Goal: Task Accomplishment & Management: Use online tool/utility

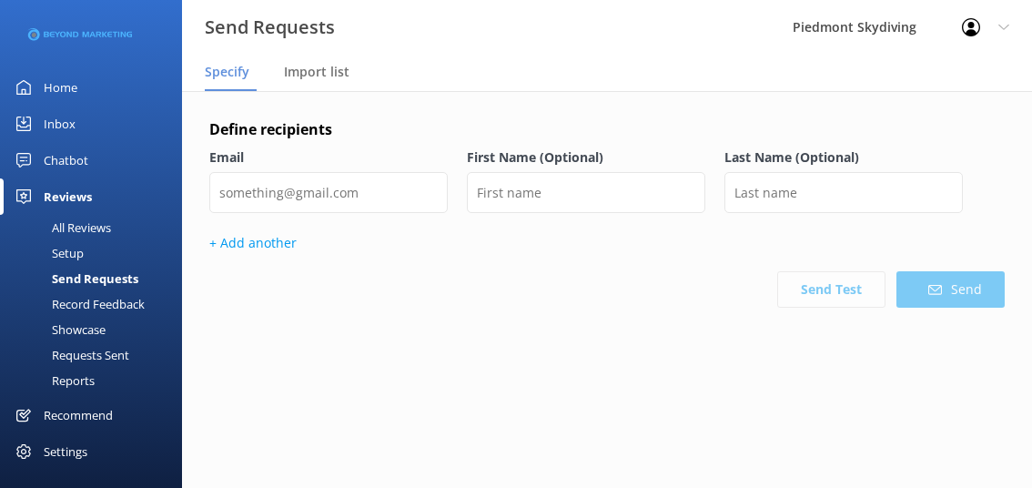
click at [106, 282] on div "Send Requests" at bounding box center [74, 278] width 127 height 25
click at [303, 79] on span "Import list" at bounding box center [317, 72] width 66 height 18
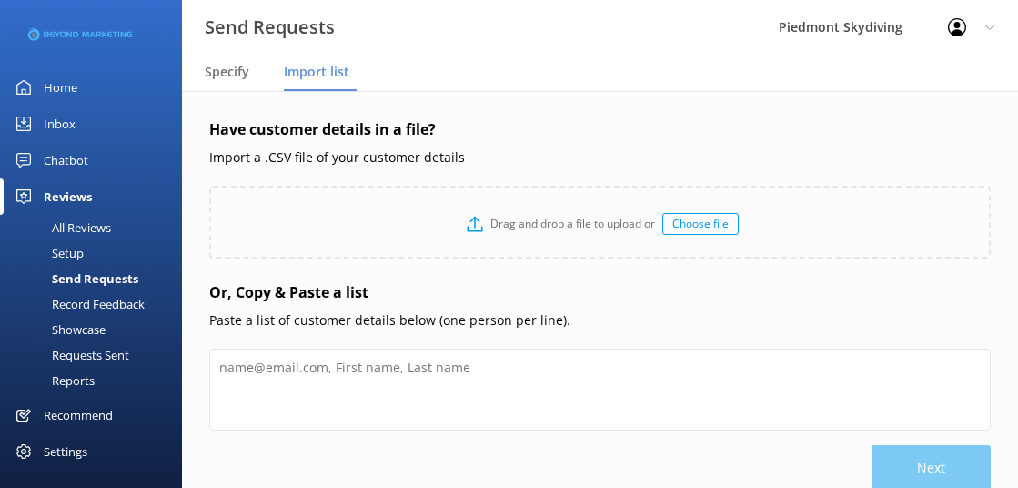
click at [737, 222] on div "Choose file" at bounding box center [701, 224] width 76 height 22
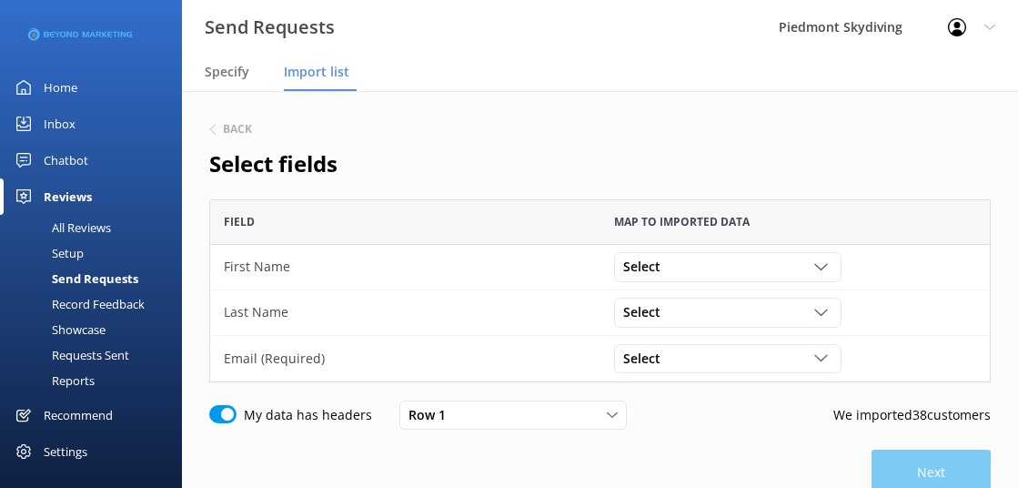
scroll to position [169, 768]
click at [827, 258] on div "Select" at bounding box center [728, 267] width 218 height 20
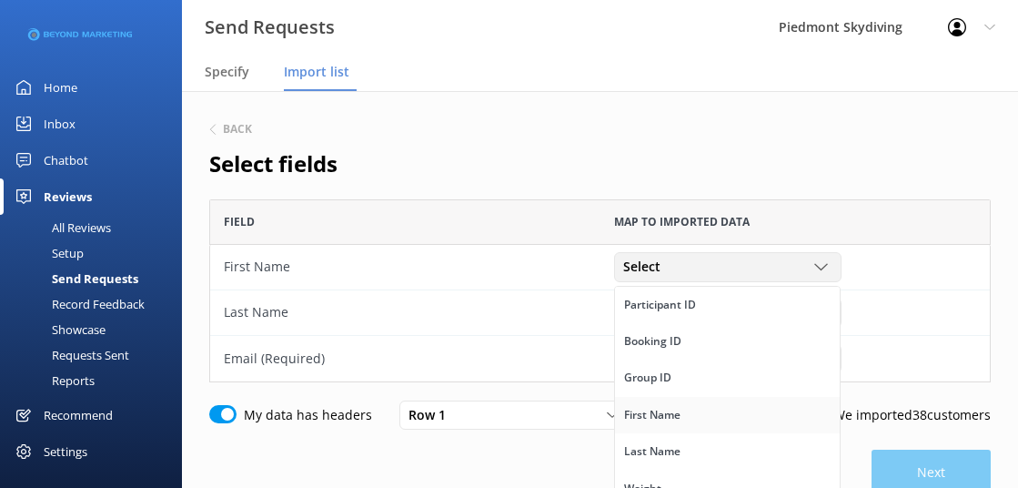
click at [744, 403] on link "First Name" at bounding box center [727, 415] width 225 height 36
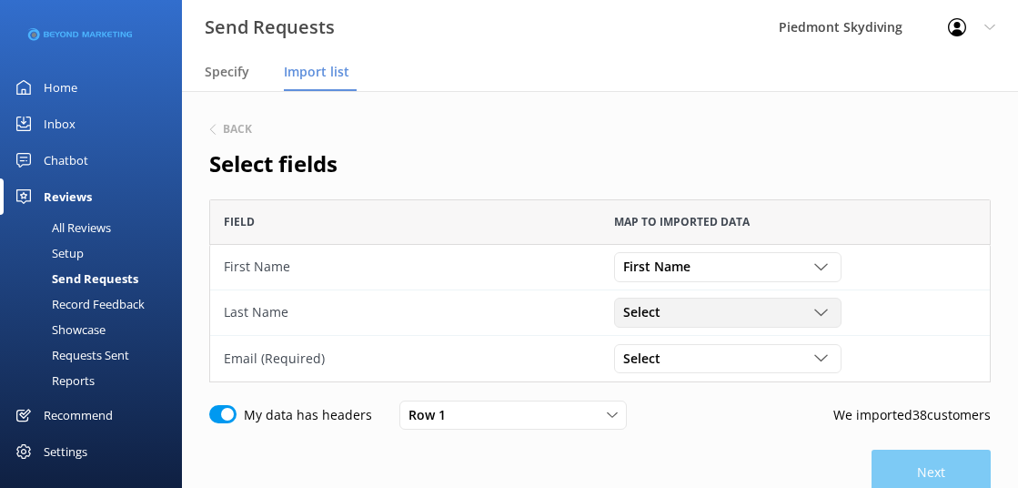
click at [817, 313] on icon "grid" at bounding box center [822, 313] width 14 height 14
click at [736, 357] on link "Last Name" at bounding box center [727, 348] width 225 height 36
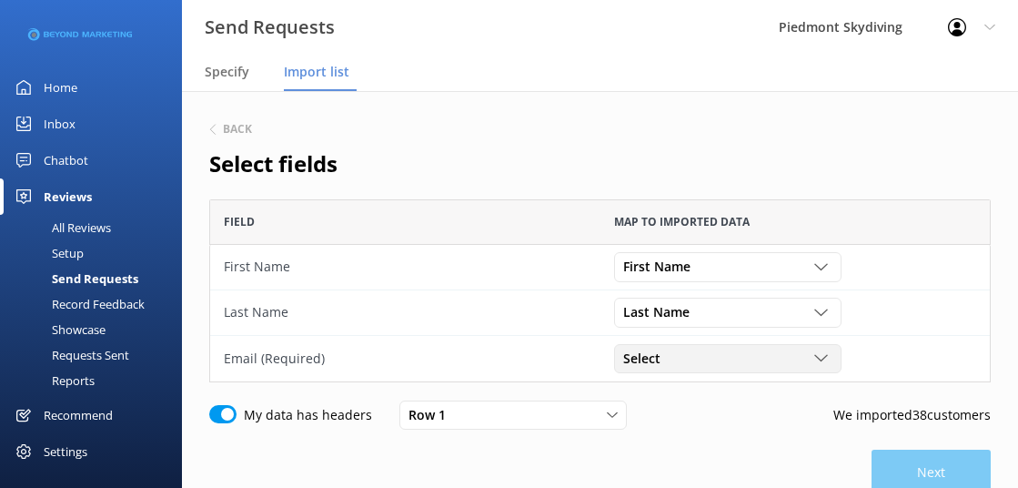
click at [820, 358] on icon "grid" at bounding box center [822, 358] width 14 height 14
click at [646, 423] on link "Email" at bounding box center [727, 411] width 225 height 36
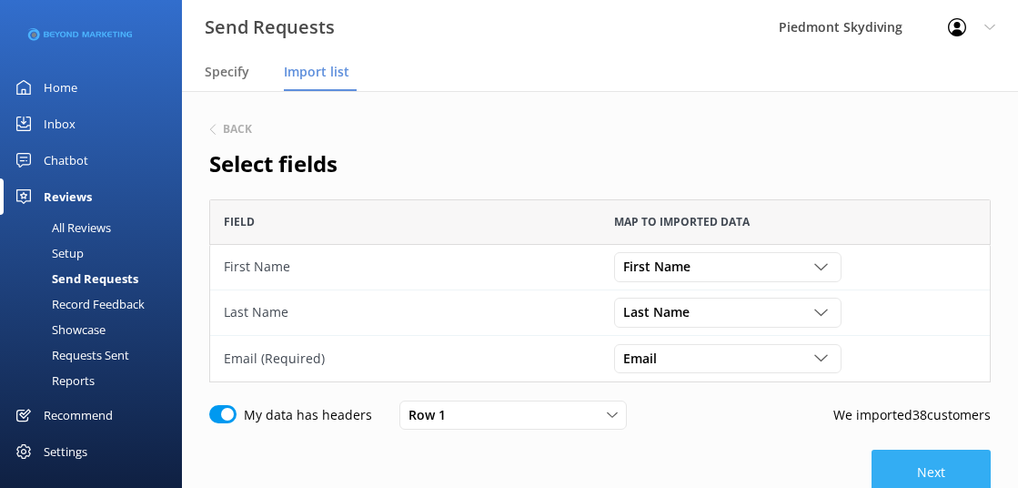
click at [909, 478] on button "Next" at bounding box center [931, 473] width 119 height 46
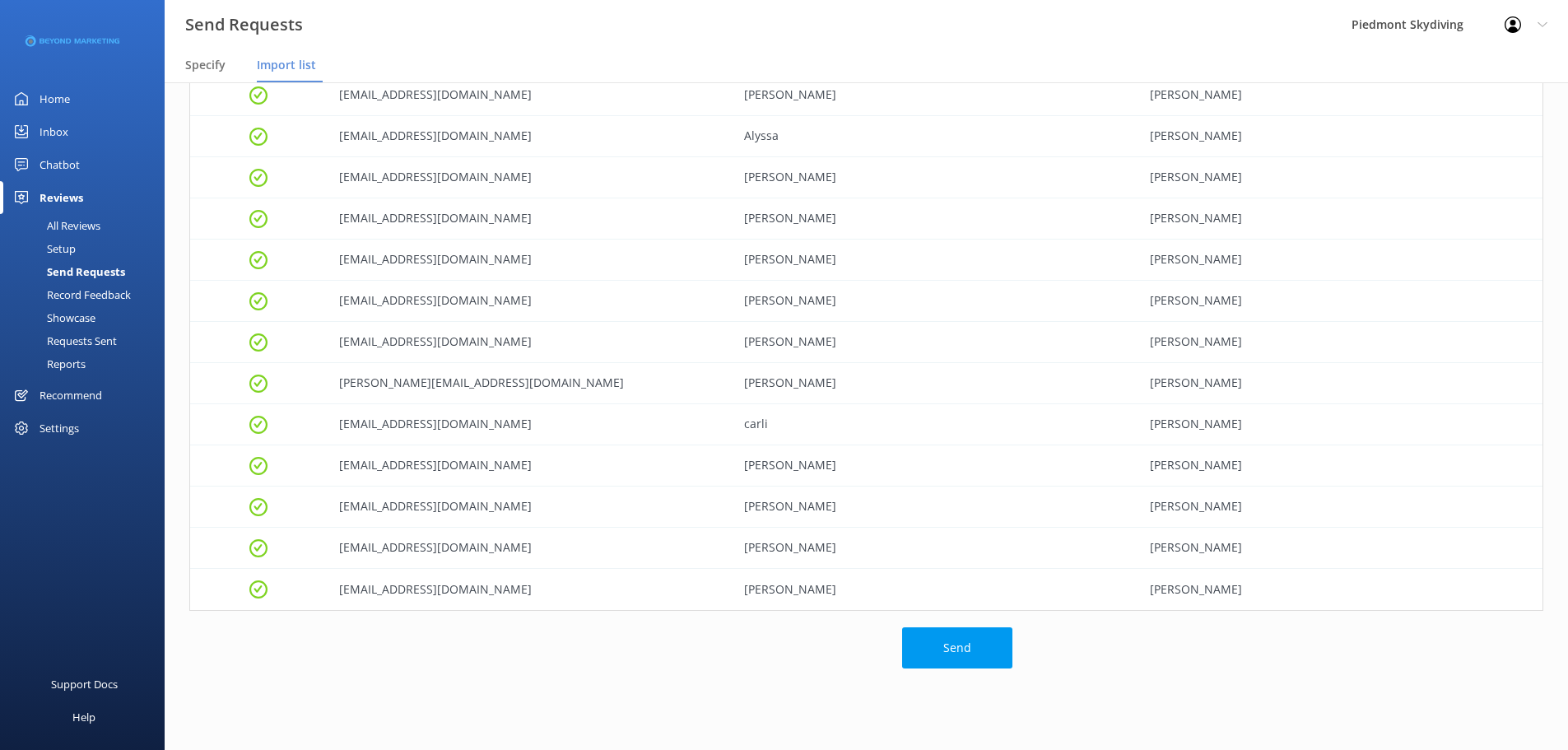
scroll to position [1167, 0]
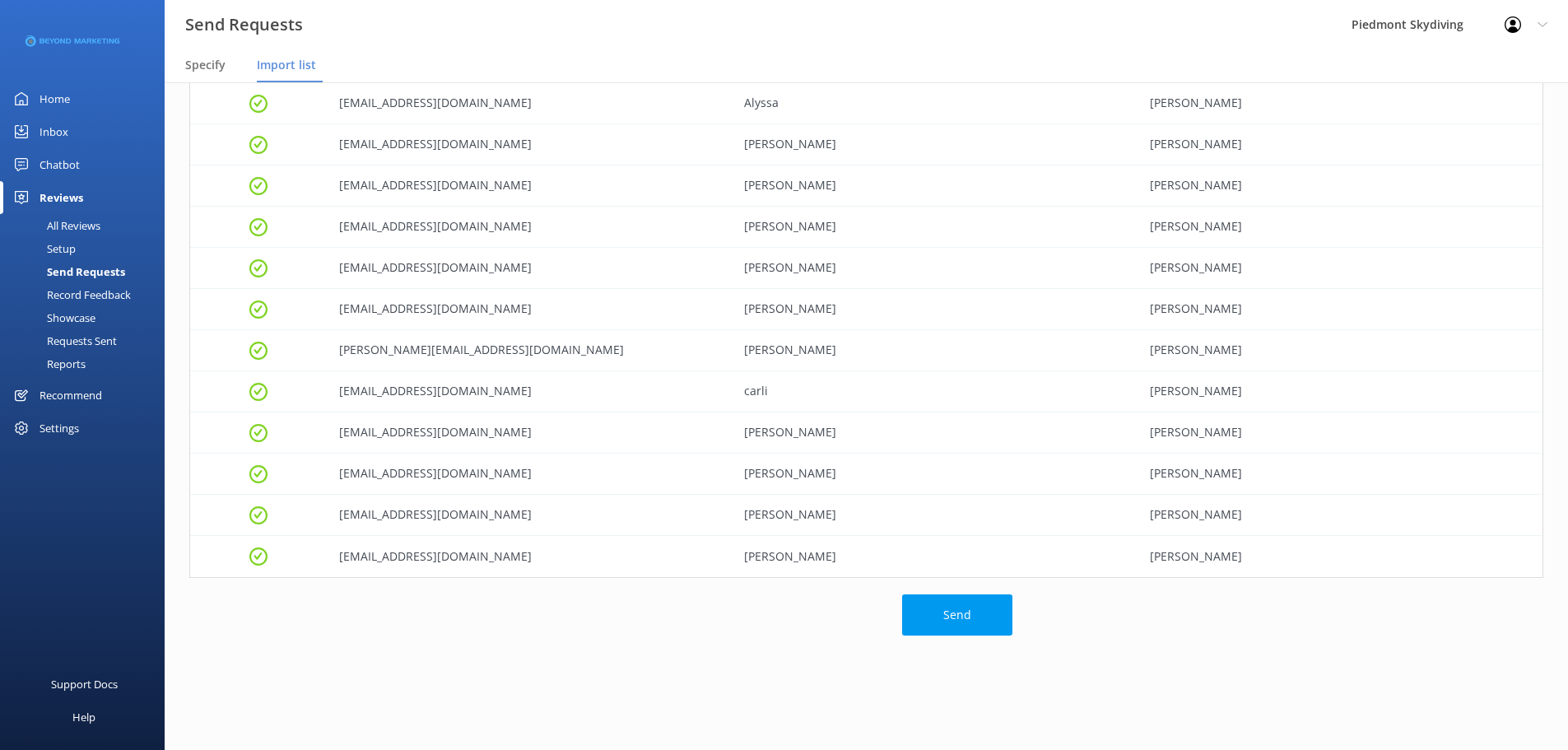
click at [932, 441] on div "Send" at bounding box center [600, 664] width 823 height 140
click at [932, 441] on button "Send" at bounding box center [957, 615] width 110 height 42
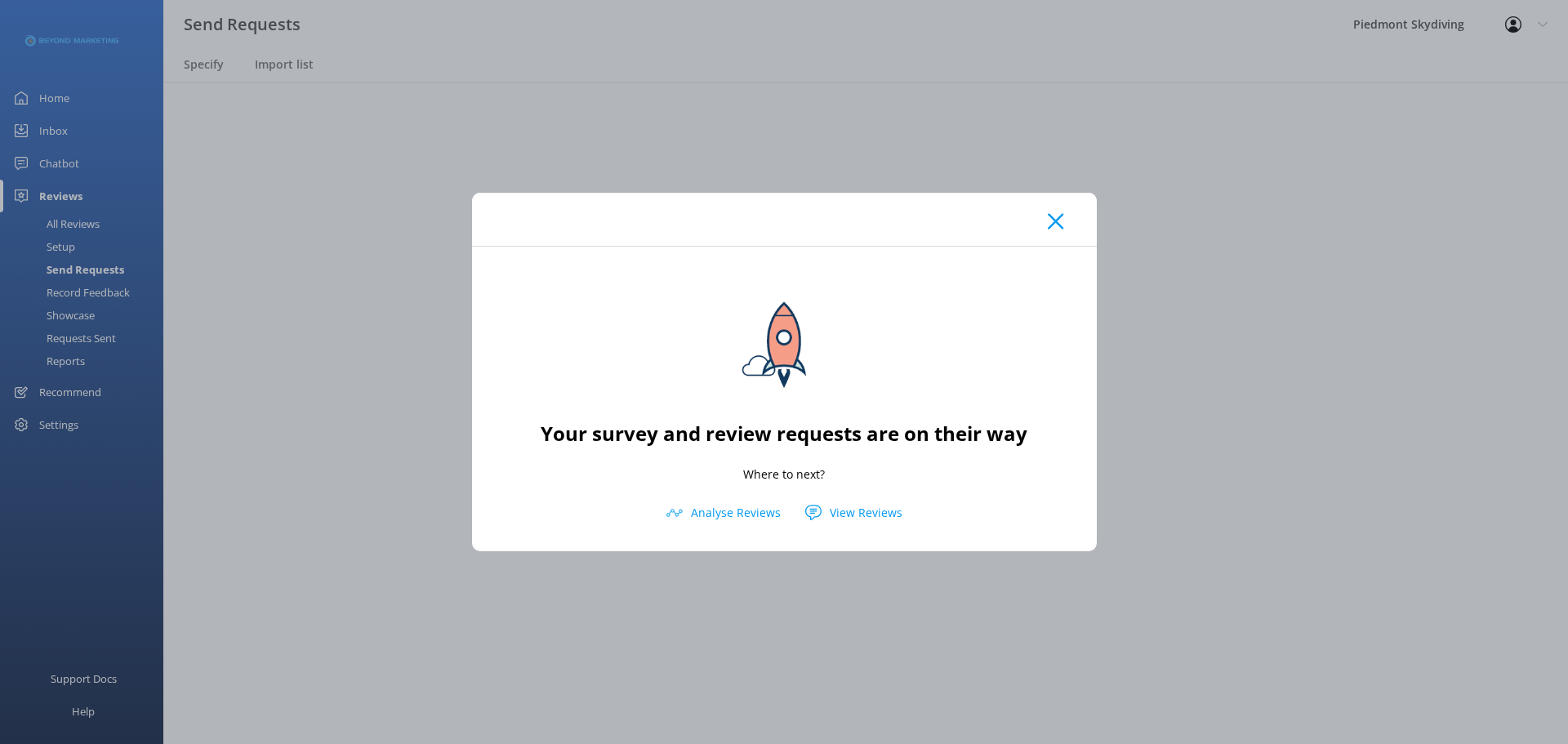
click at [925, 221] on icon at bounding box center [1056, 222] width 15 height 16
